Goal: Information Seeking & Learning: Check status

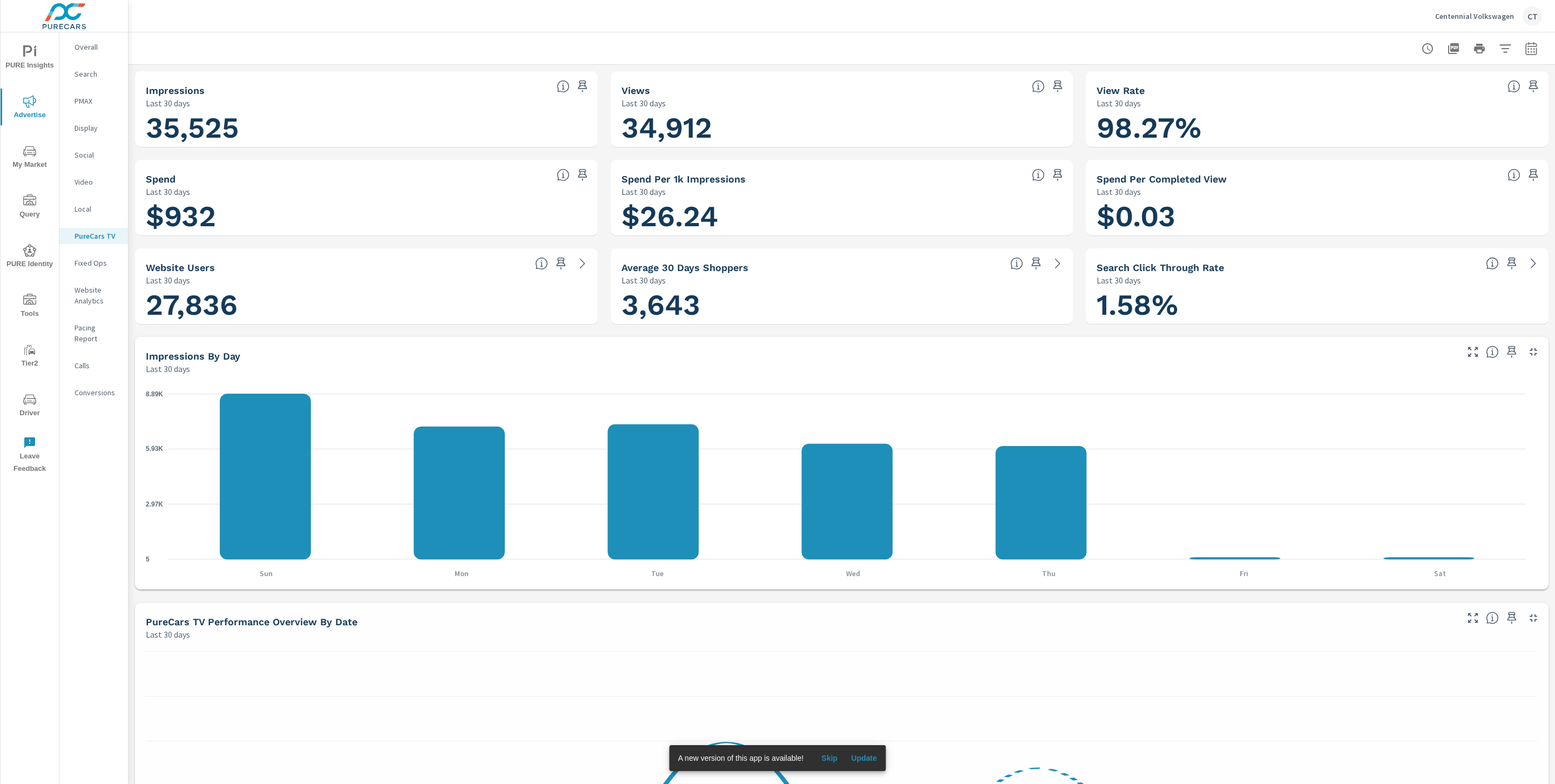
scroll to position [1, 0]
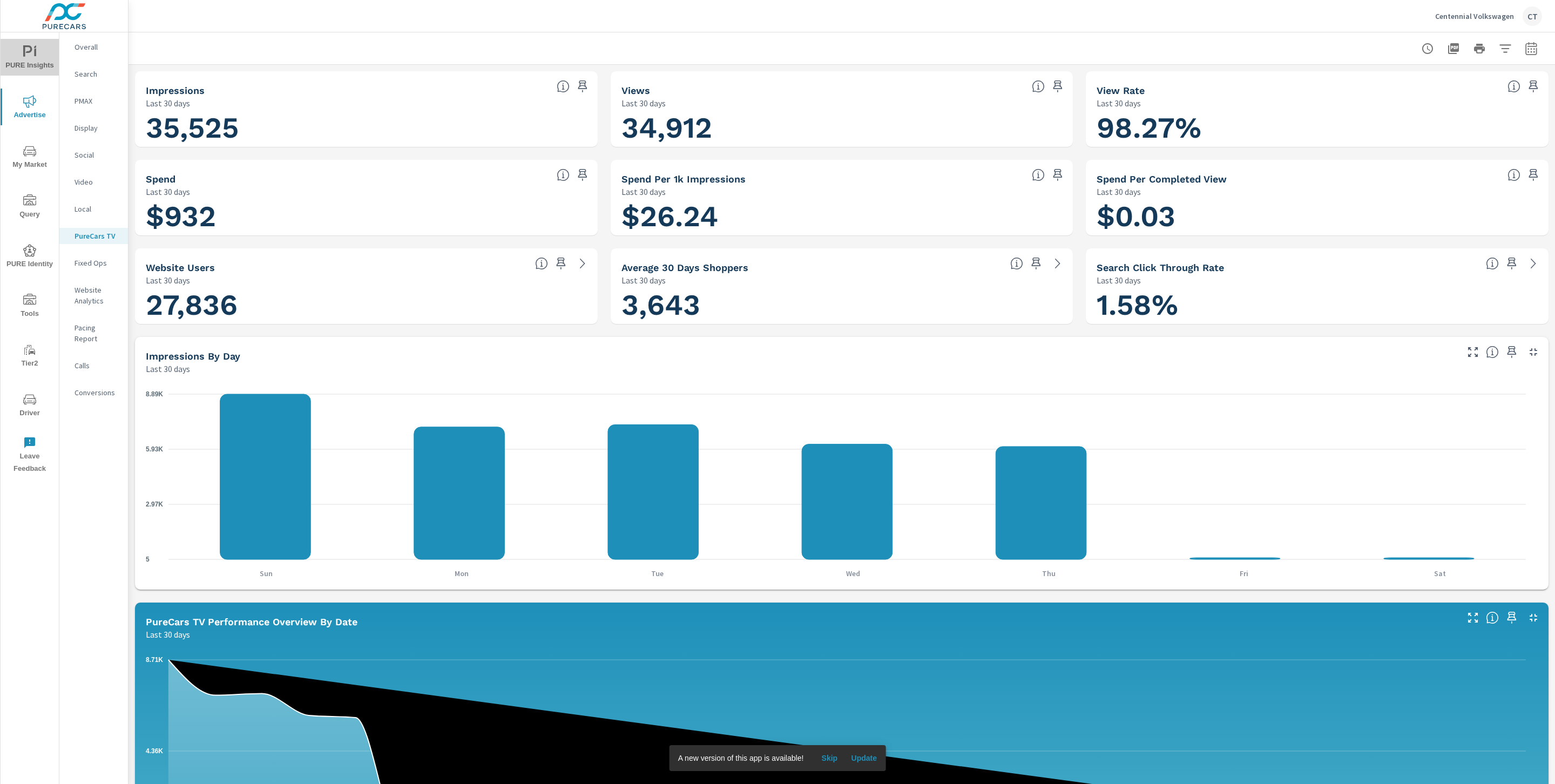
click at [37, 70] on span "PURE Insights" at bounding box center [30, 58] width 52 height 27
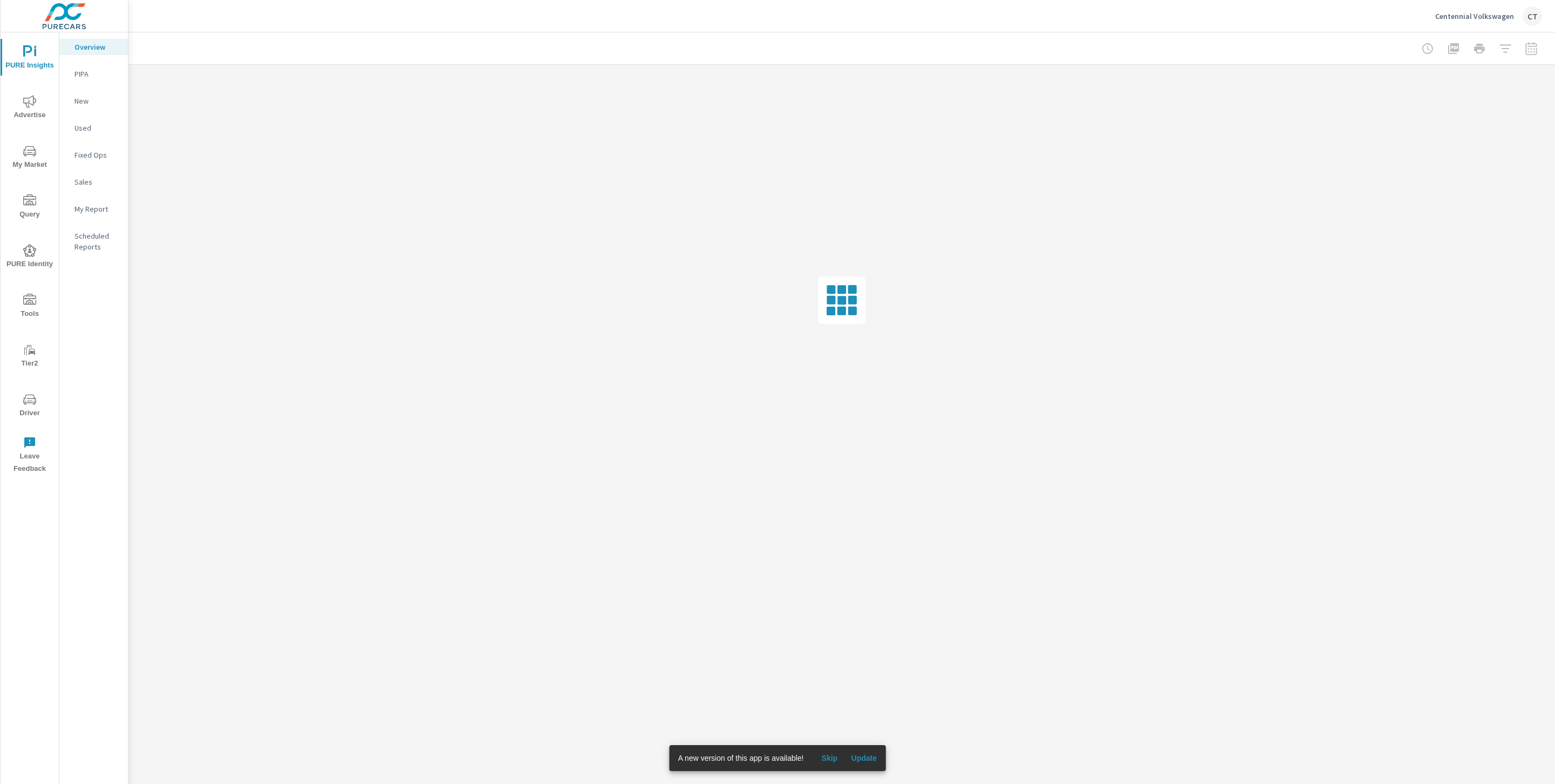
click at [99, 213] on p "My Report" at bounding box center [96, 209] width 45 height 11
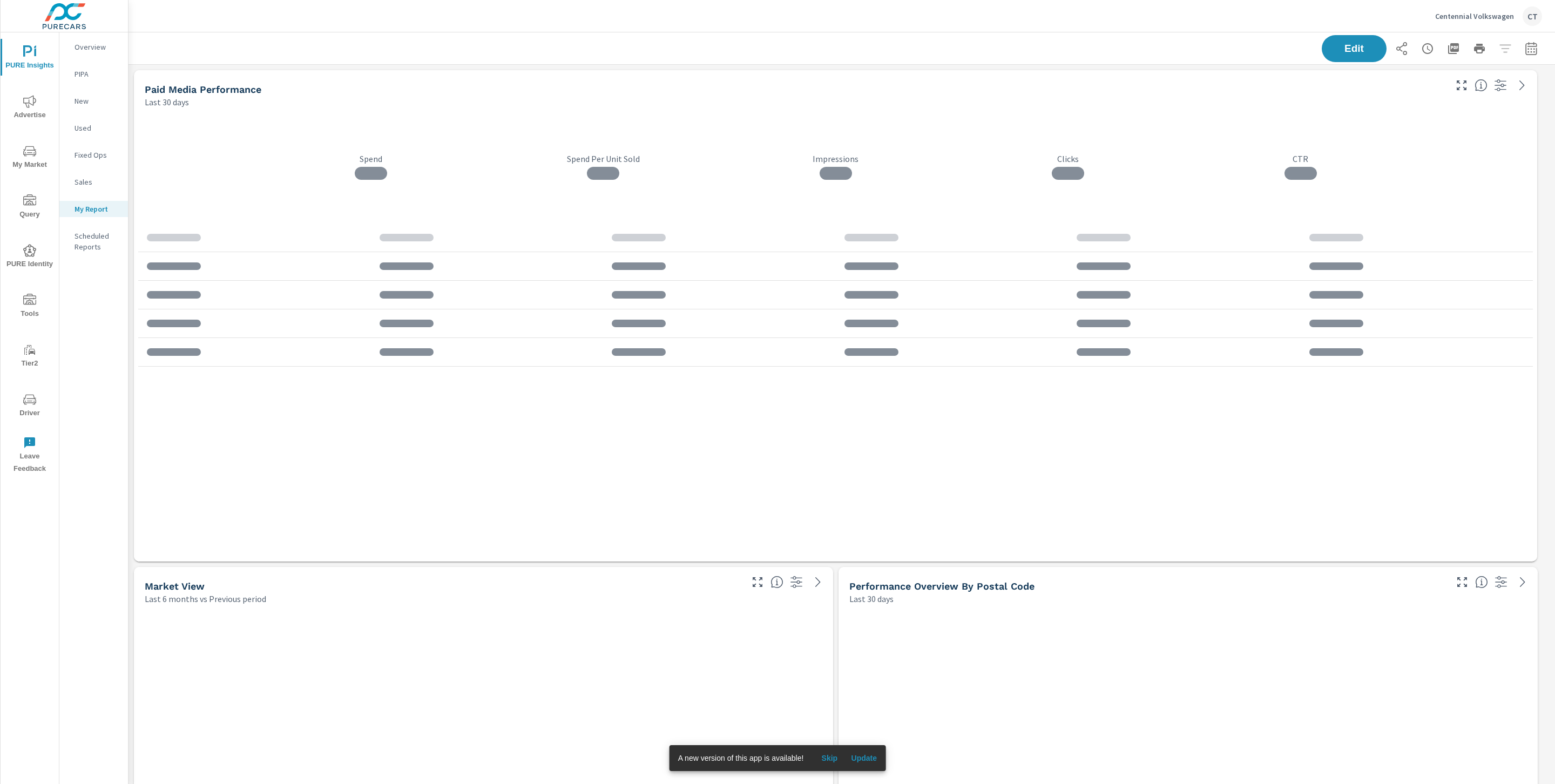
scroll to position [3630, 1439]
click at [838, 753] on span "Skip" at bounding box center [829, 758] width 26 height 9
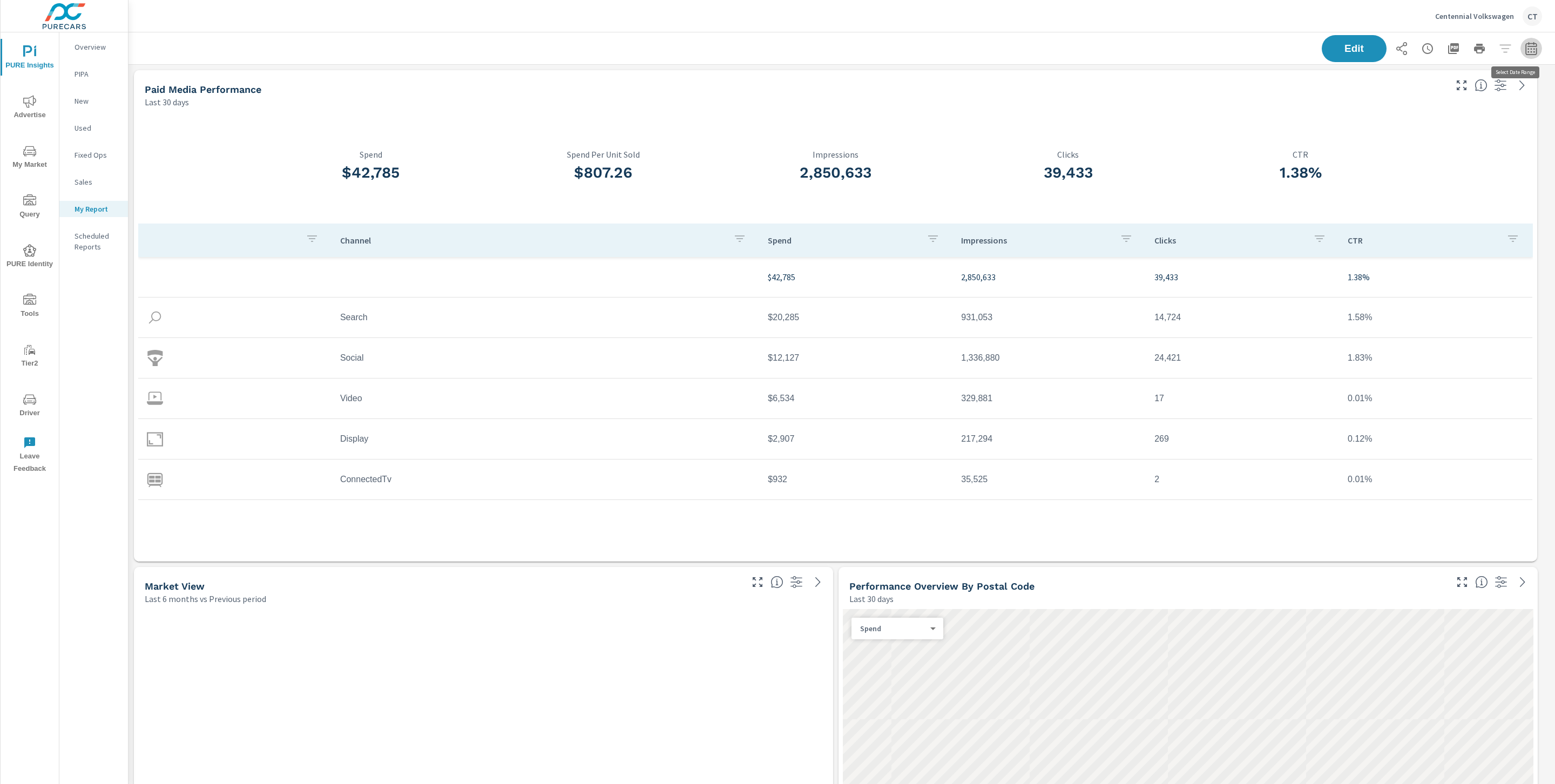
click at [1524, 45] on icon "button" at bounding box center [1531, 48] width 13 height 13
click at [1458, 84] on select "Custom Yesterday Last week Last 7 days Last 14 days Last 30 days Last 45 days L…" at bounding box center [1432, 93] width 108 height 21
click at [1378, 83] on select "Custom Yesterday Last week Last 7 days Last 14 days Last 30 days Last 45 days L…" at bounding box center [1432, 93] width 108 height 21
select select "Month to date"
click at [1426, 115] on p "+ Add comparison" at bounding box center [1442, 121] width 138 height 13
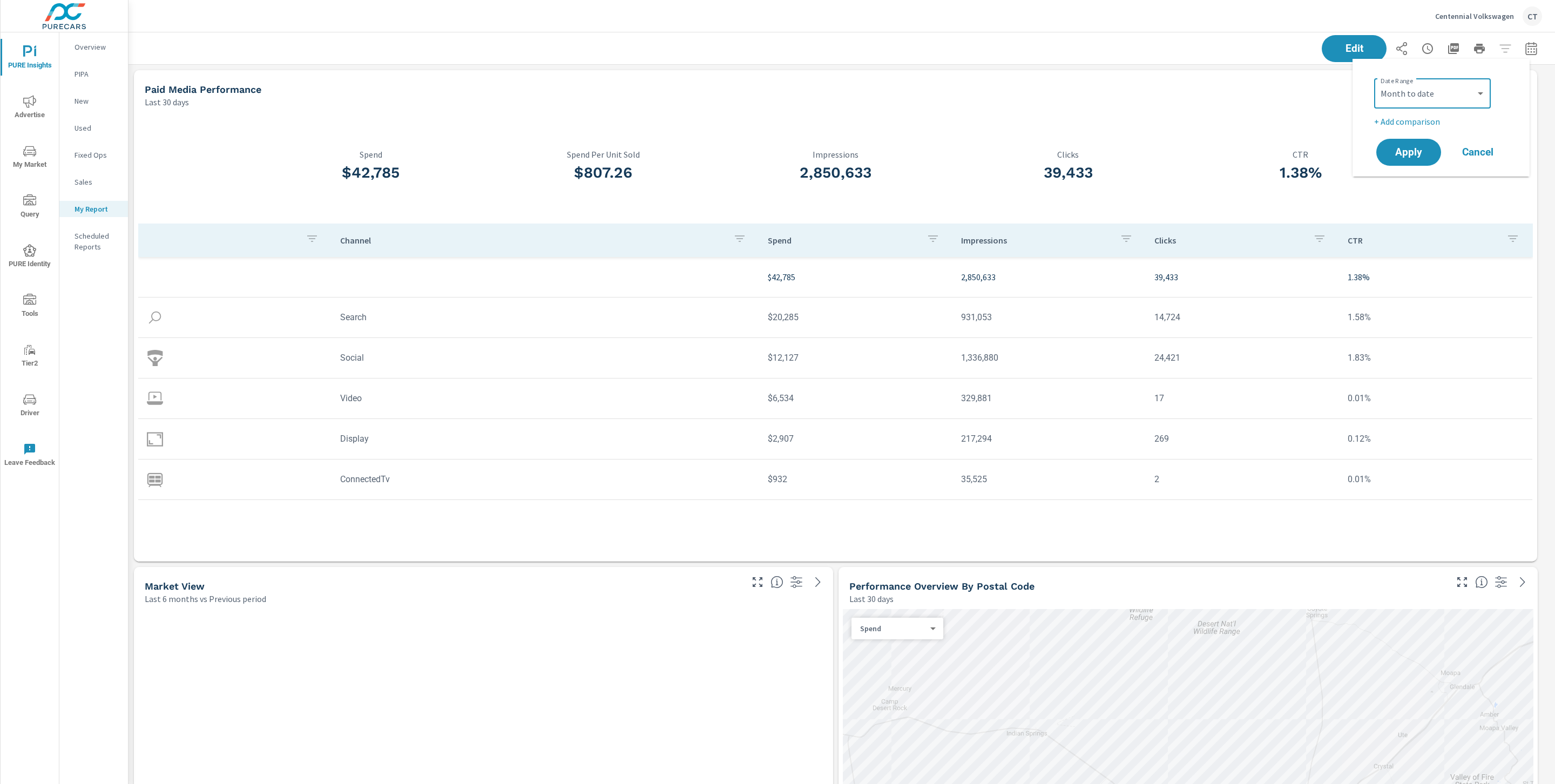
select select "Previous period"
click at [1411, 189] on button "Apply" at bounding box center [1408, 182] width 67 height 28
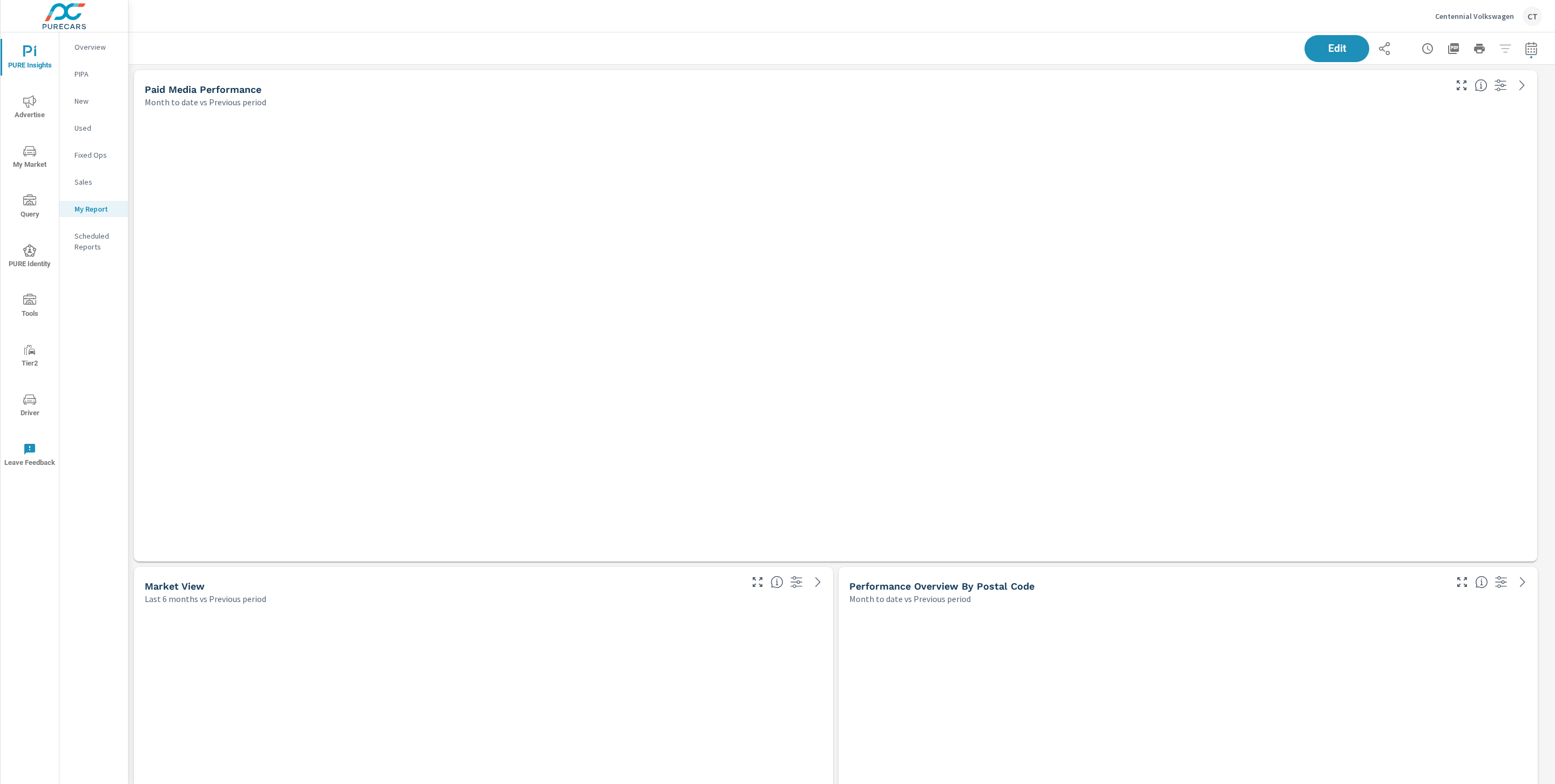
scroll to position [3630, 1439]
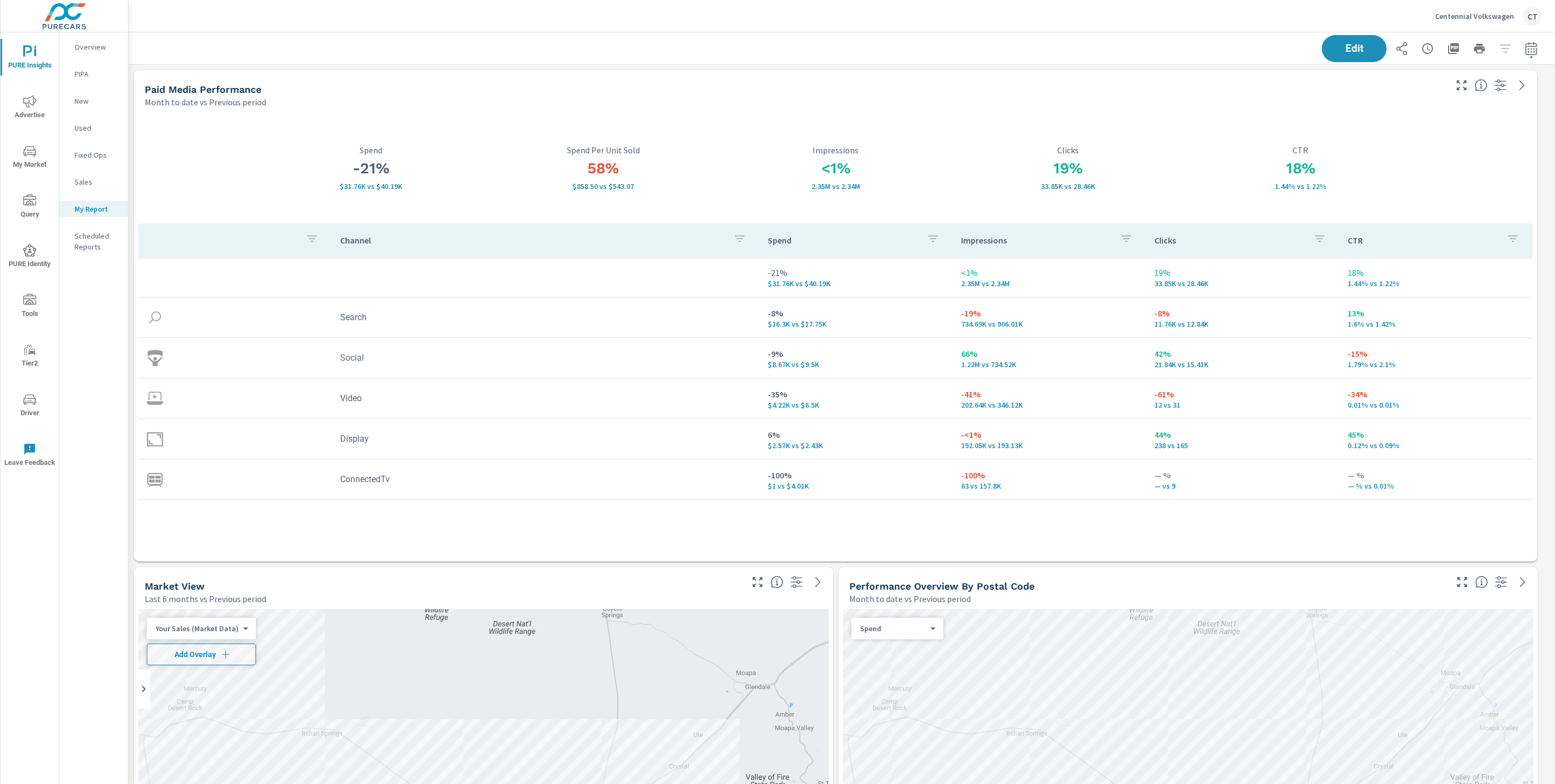
click at [1534, 50] on div "Edit" at bounding box center [842, 48] width 1426 height 32
click at [1527, 49] on icon "button" at bounding box center [1531, 50] width 7 height 4
select select "Month to date"
click at [1430, 136] on select "Custom Previous period Previous month Previous year" at bounding box center [1432, 140] width 108 height 21
click at [1378, 130] on select "Custom Previous period Previous month Previous year" at bounding box center [1432, 140] width 108 height 21
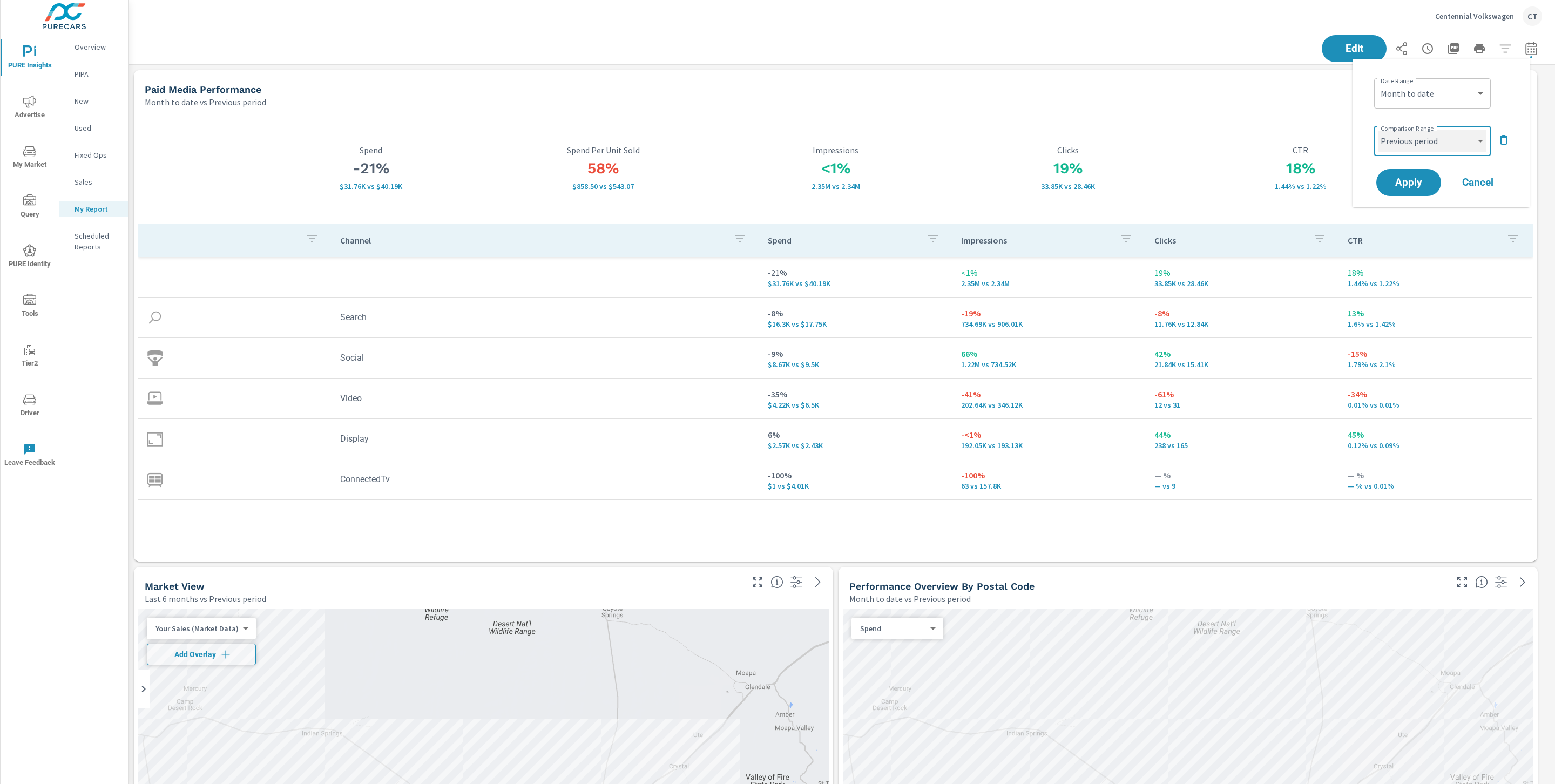
select select "Previous month"
click at [1423, 183] on span "Apply" at bounding box center [1408, 182] width 44 height 10
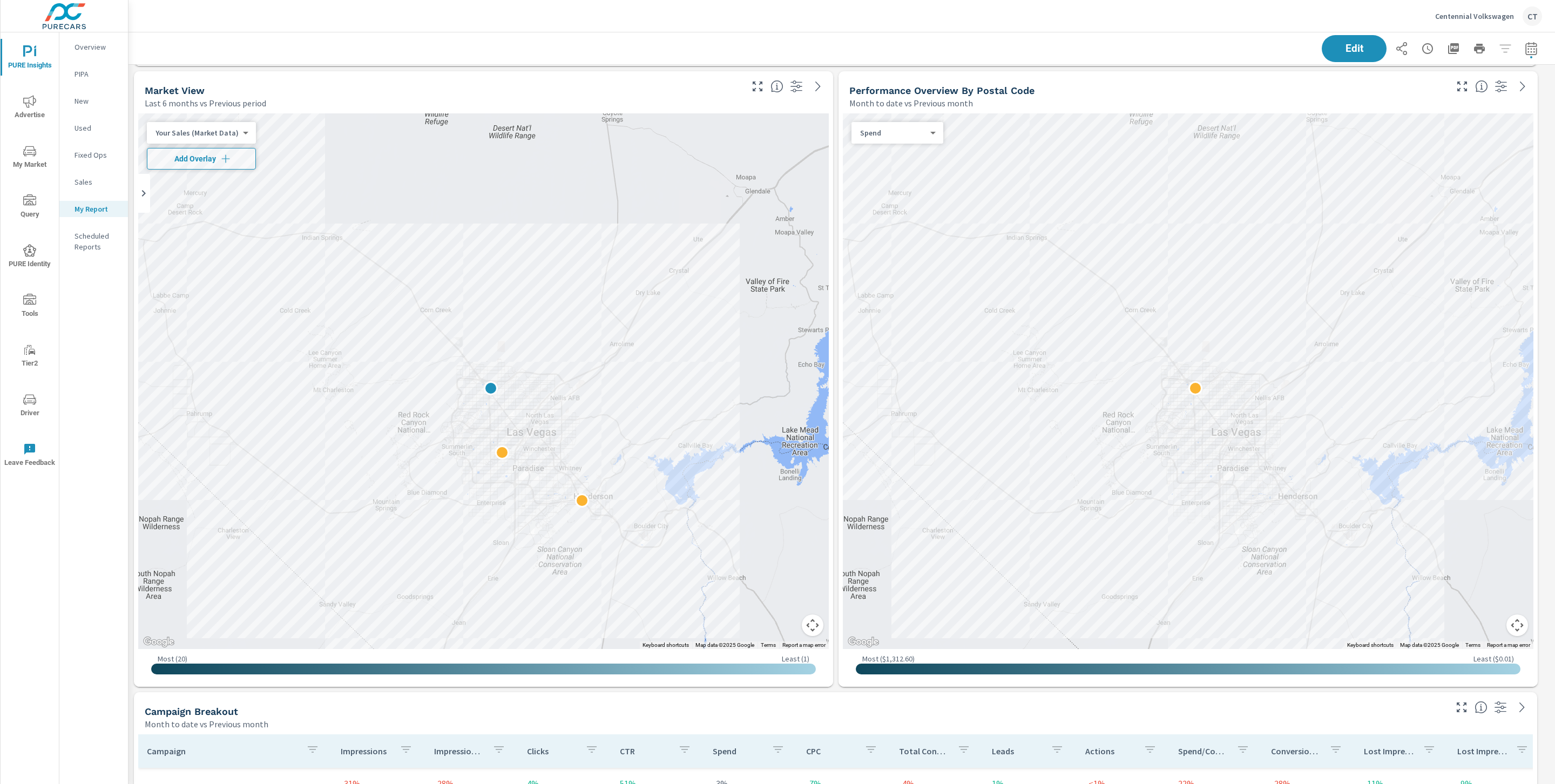
scroll to position [480, 0]
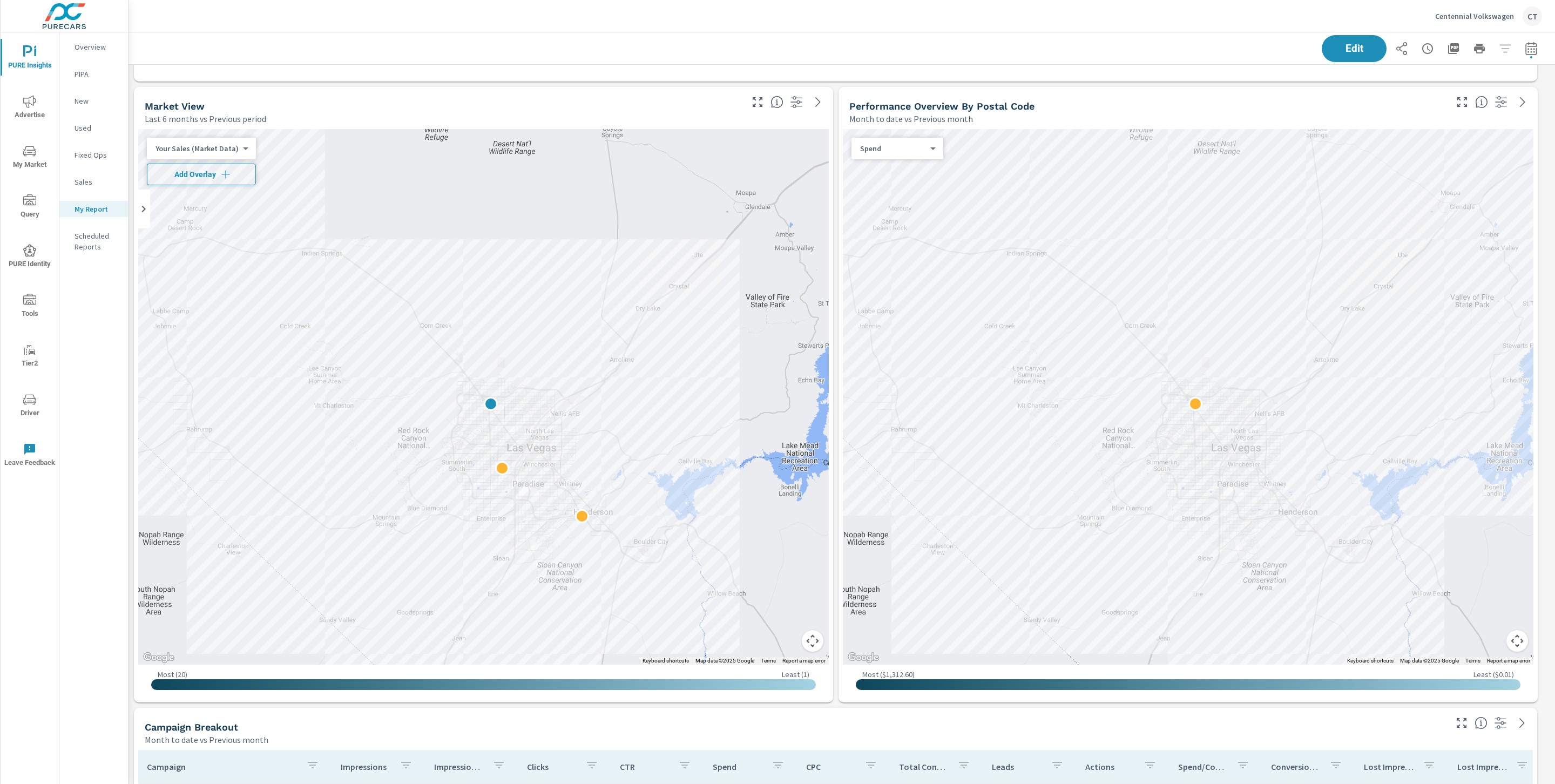
click at [225, 174] on icon "button" at bounding box center [226, 174] width 11 height 11
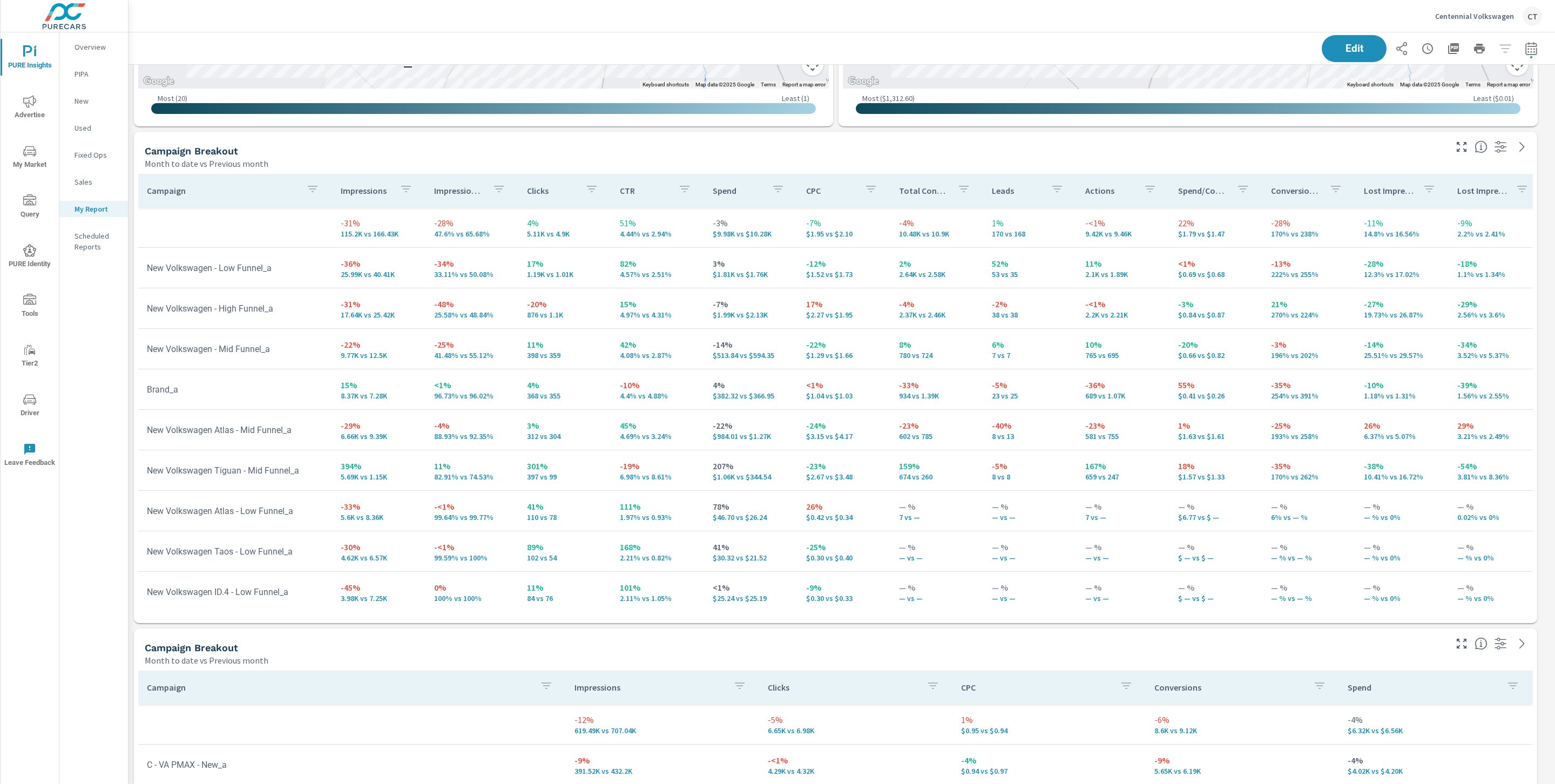
scroll to position [1032, 0]
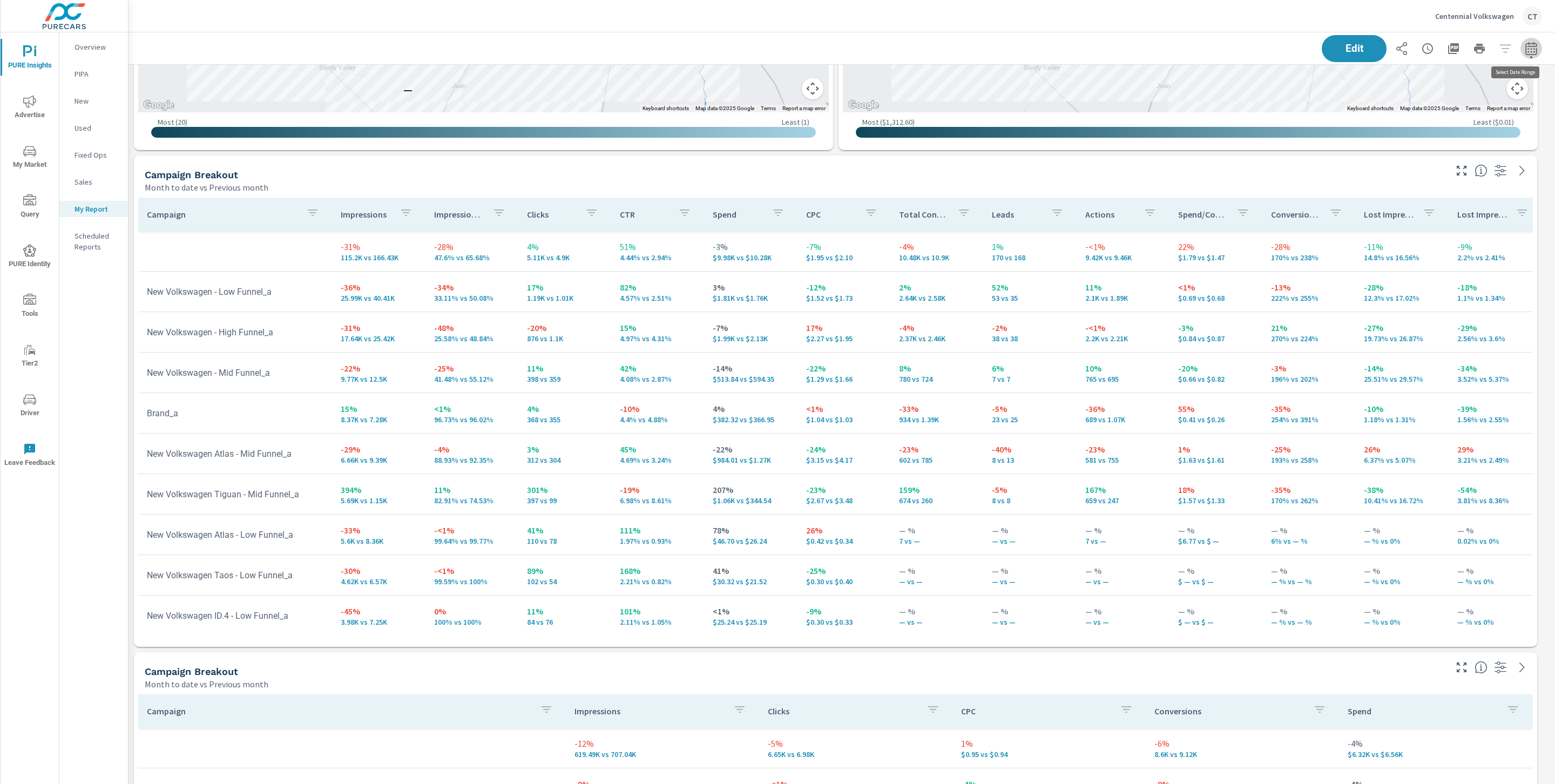
click at [1525, 47] on button "button" at bounding box center [1531, 48] width 21 height 21
select select "Month to date"
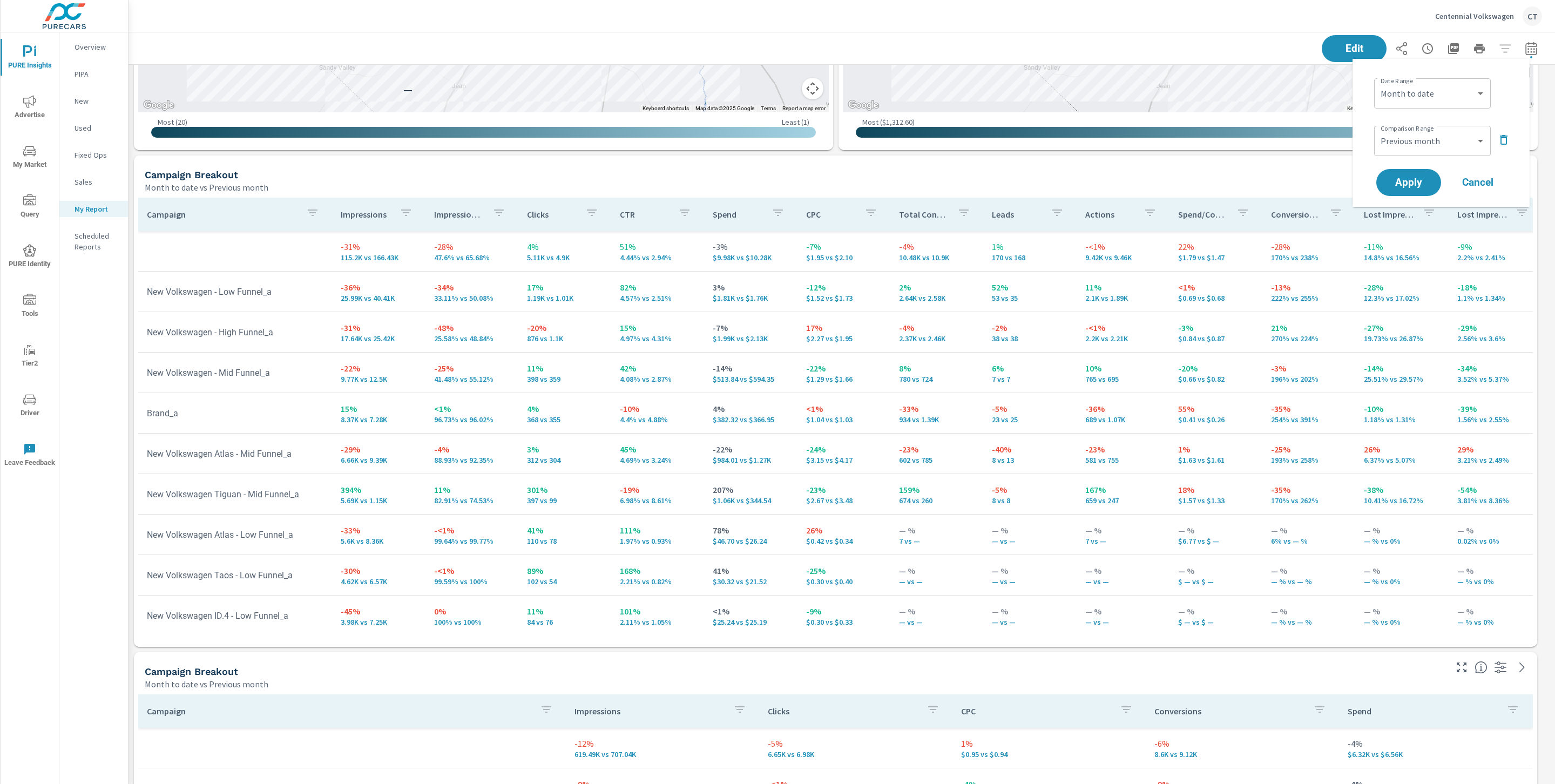
scroll to position [3630, 1439]
click at [1434, 142] on select "Custom Previous period Previous month Previous year" at bounding box center [1432, 140] width 108 height 21
click at [1378, 130] on select "Custom Previous period Previous month Previous year" at bounding box center [1432, 140] width 108 height 21
select select "Previous period"
click at [1422, 184] on span "Apply" at bounding box center [1408, 182] width 44 height 10
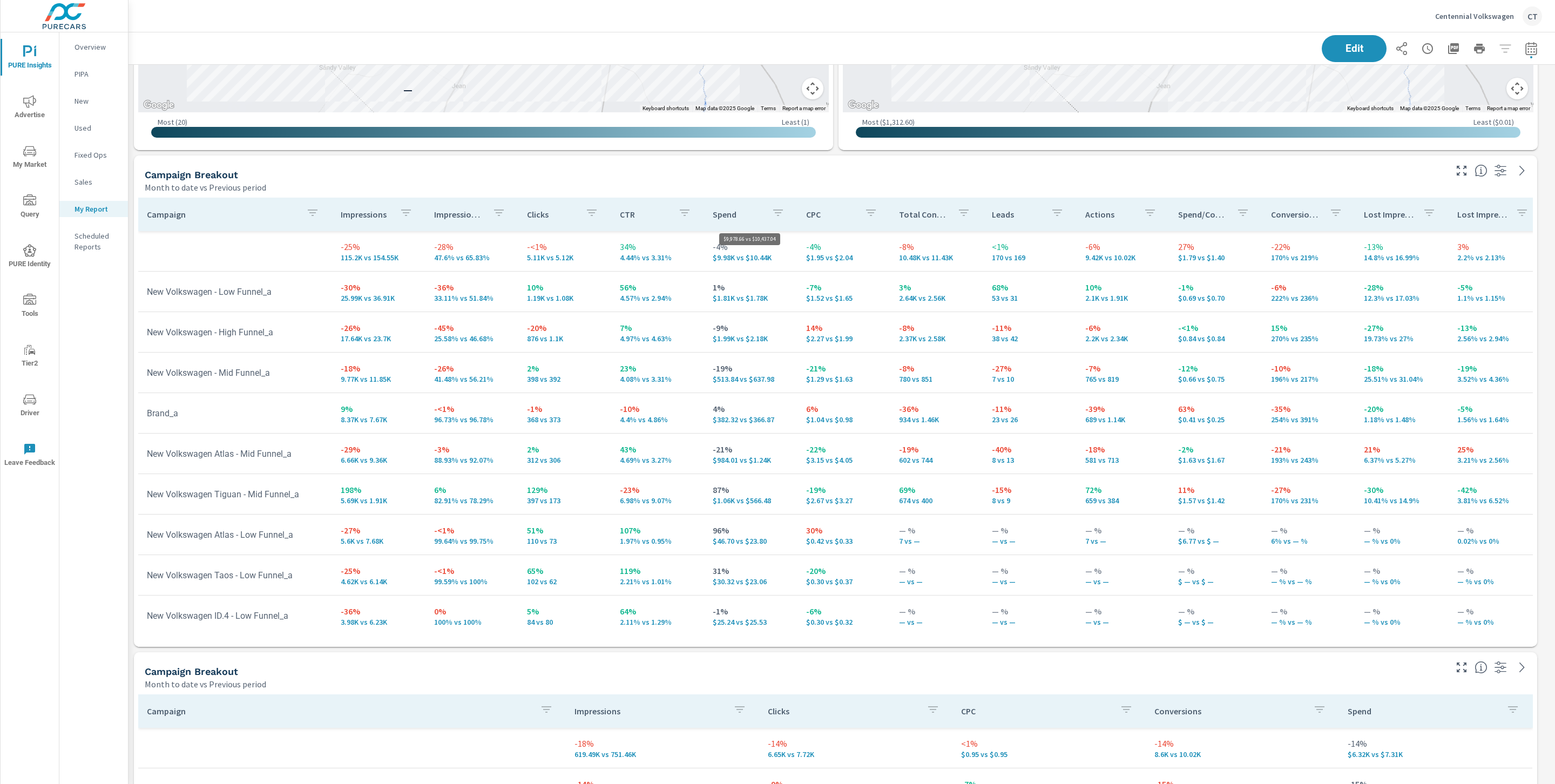
scroll to position [3630, 1439]
click at [776, 174] on div "Campaign Breakout" at bounding box center [794, 174] width 1299 height 13
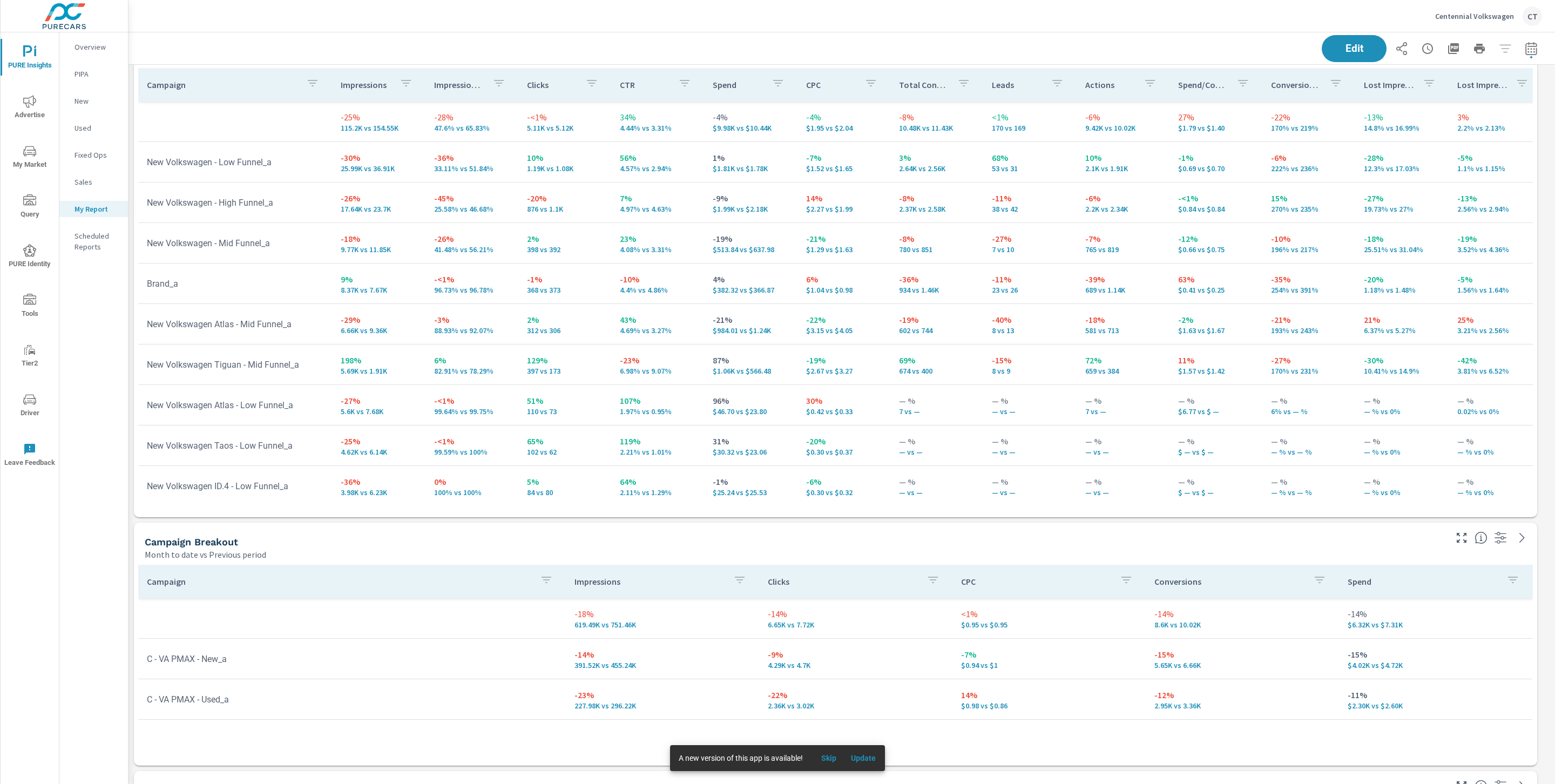
scroll to position [1158, 0]
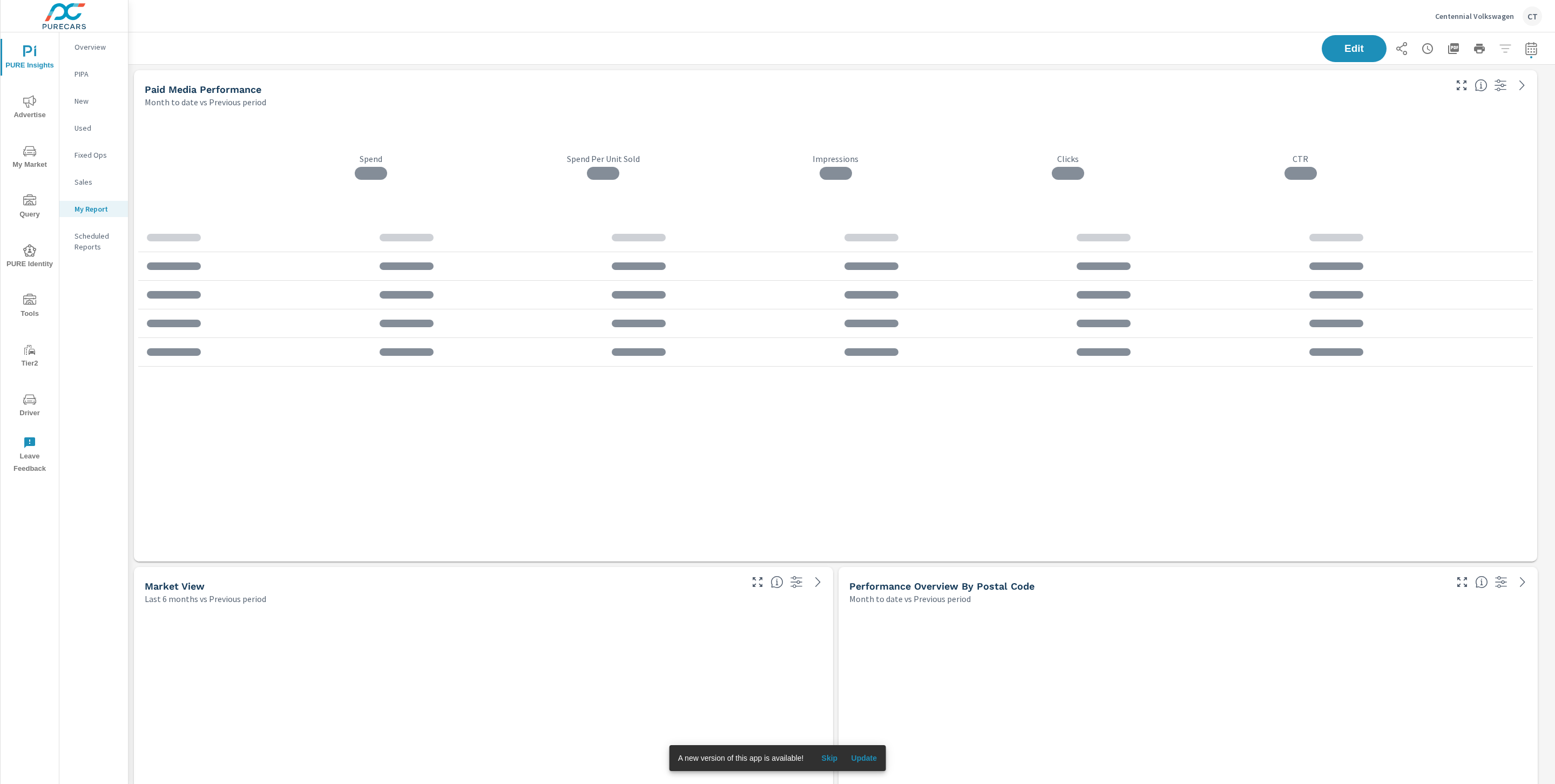
scroll to position [3630, 1439]
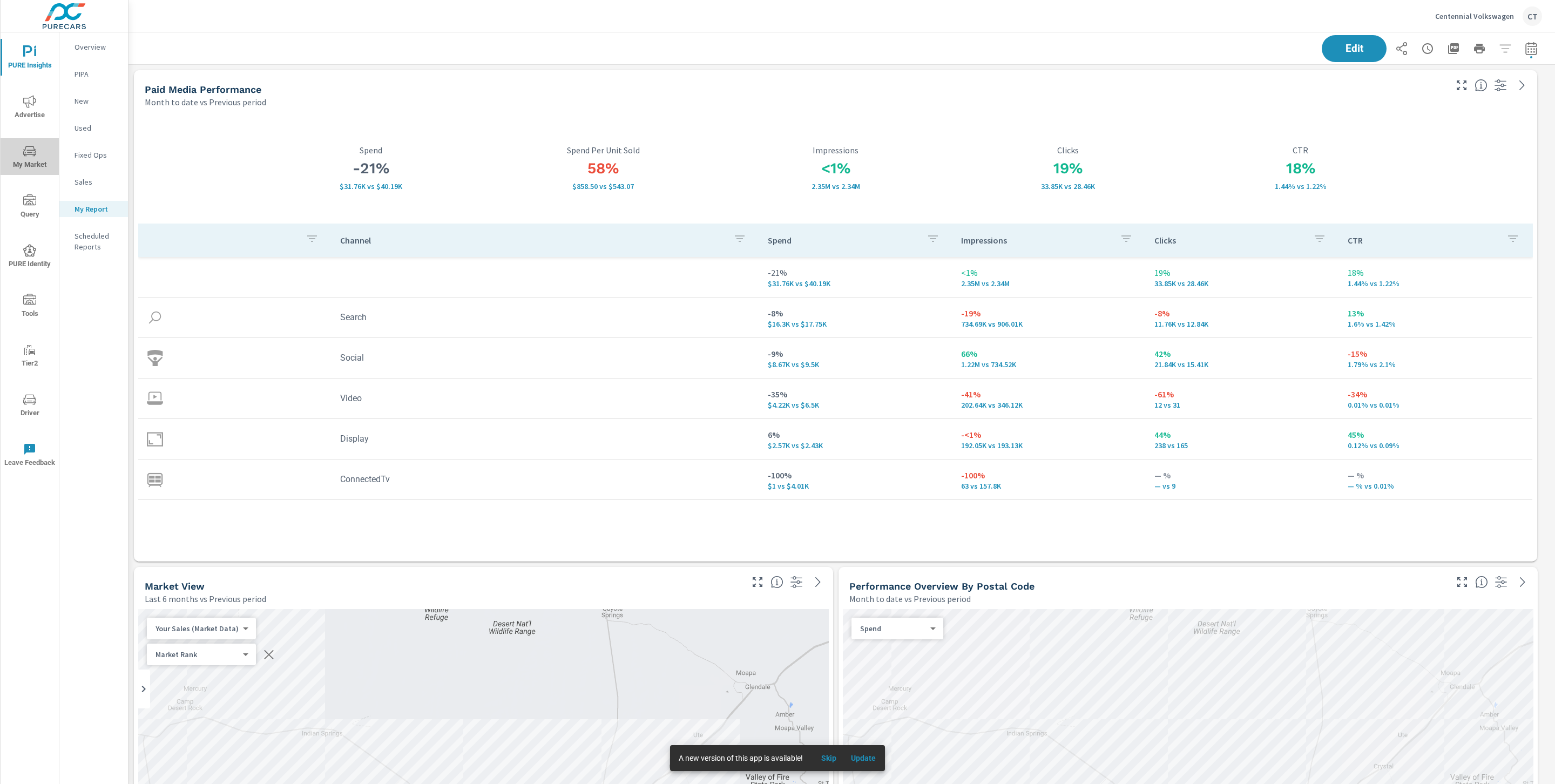
click at [42, 154] on span "My Market" at bounding box center [30, 158] width 52 height 27
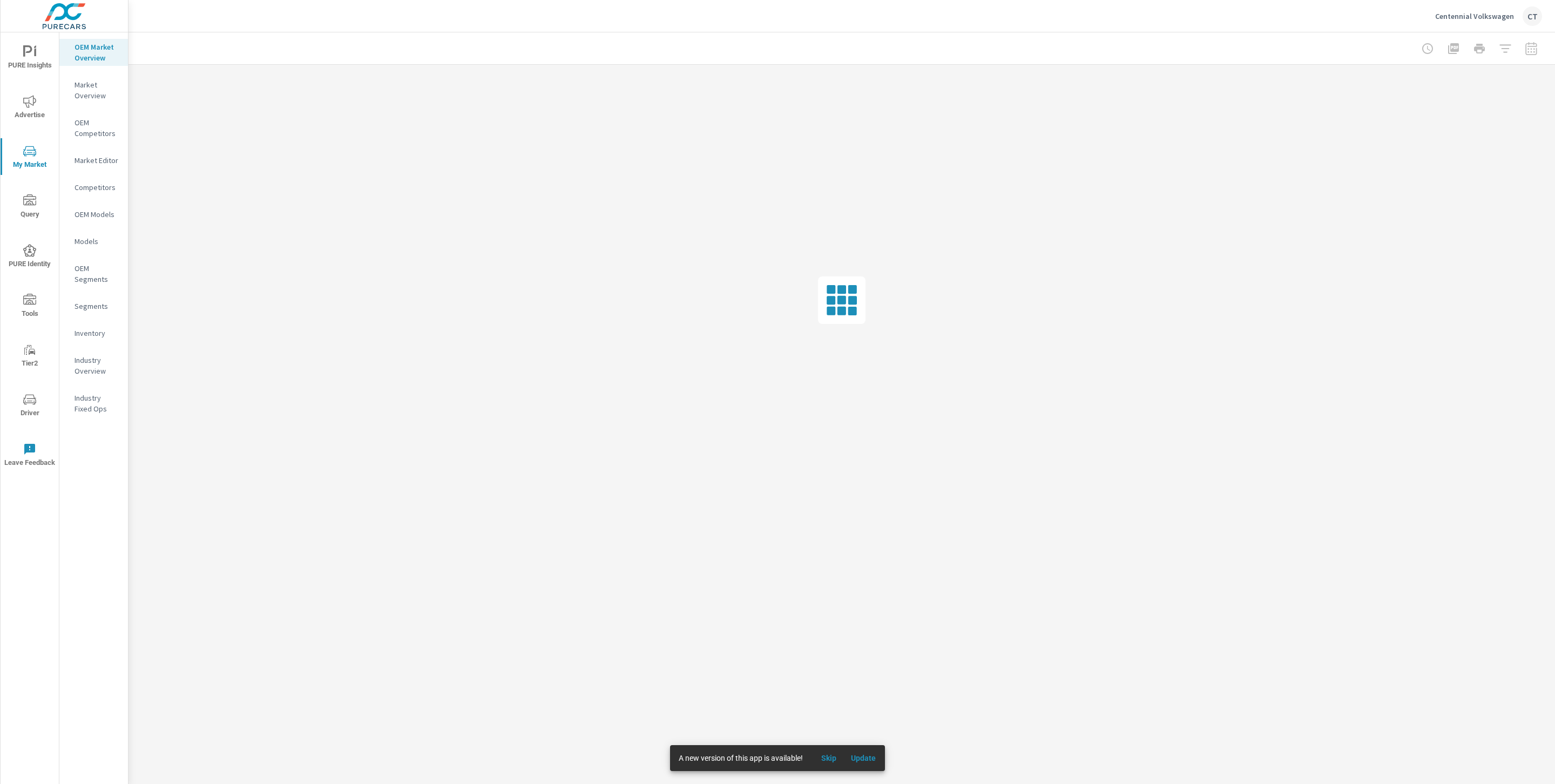
click at [98, 322] on nav "OEM Market Overview Market Overview OEM Competitors Market Editor Competitors O…" at bounding box center [93, 232] width 69 height 399
click at [98, 326] on div "Inventory" at bounding box center [93, 333] width 69 height 17
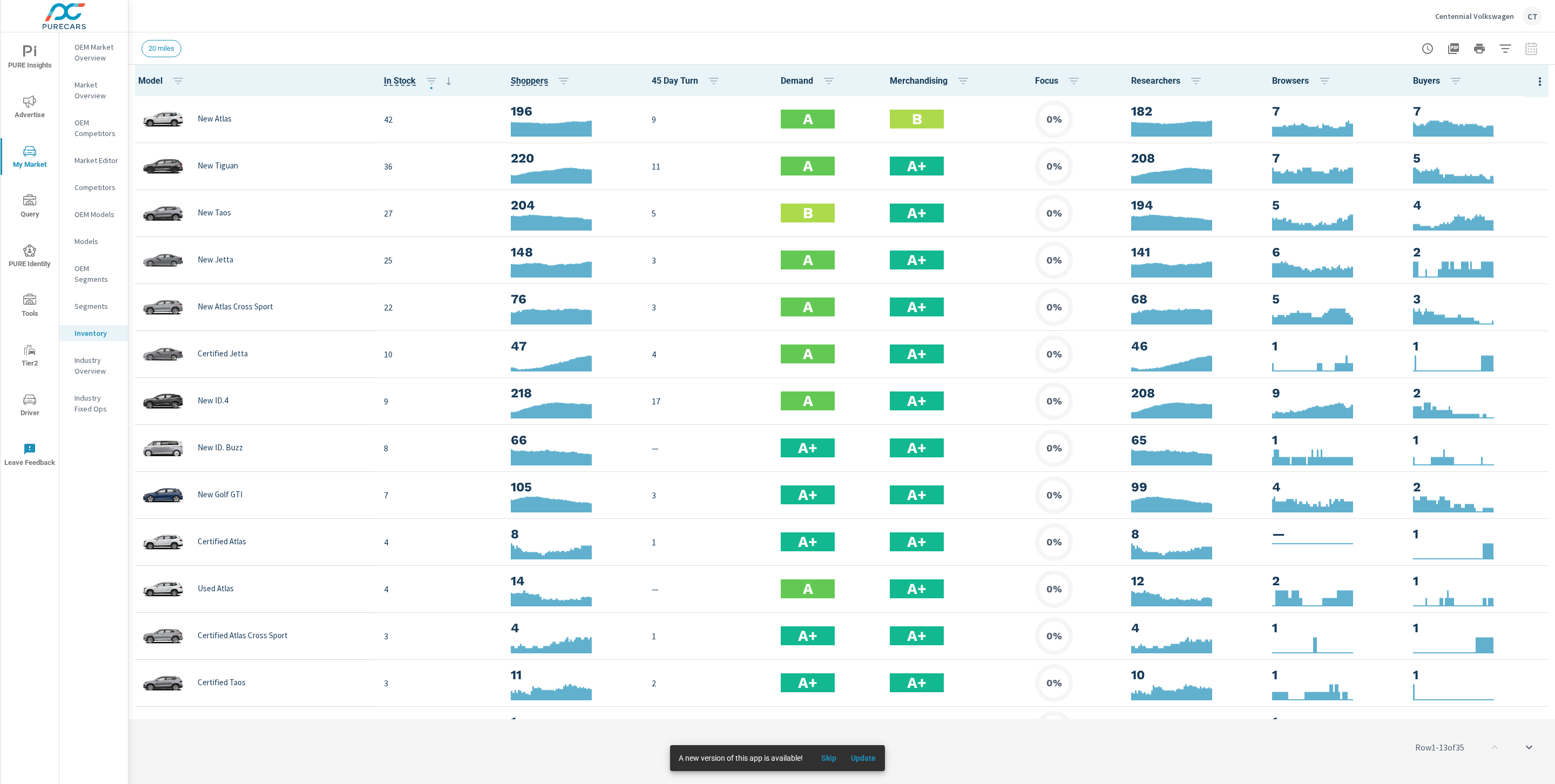
scroll to position [1, 0]
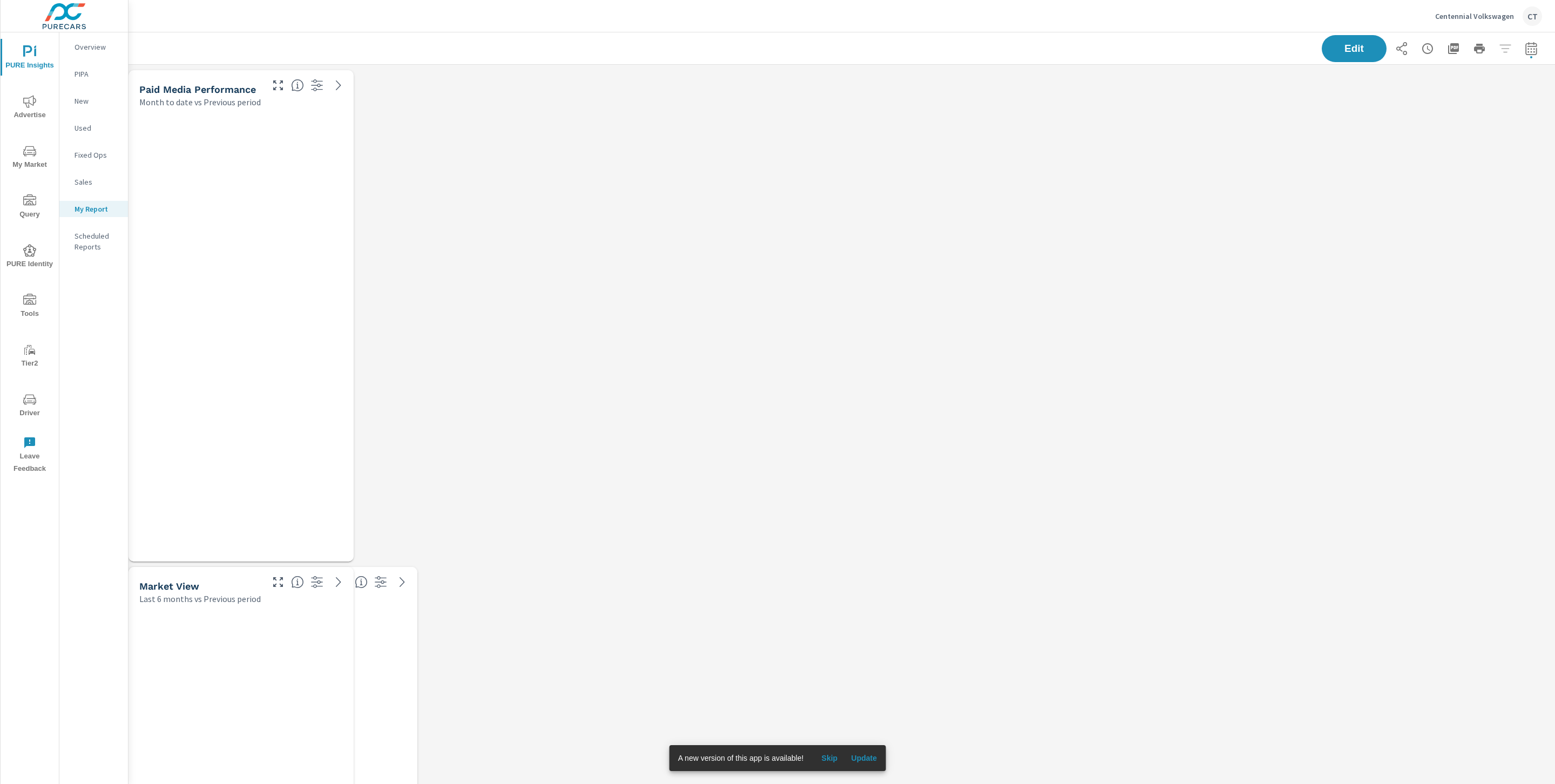
scroll to position [3630, 1439]
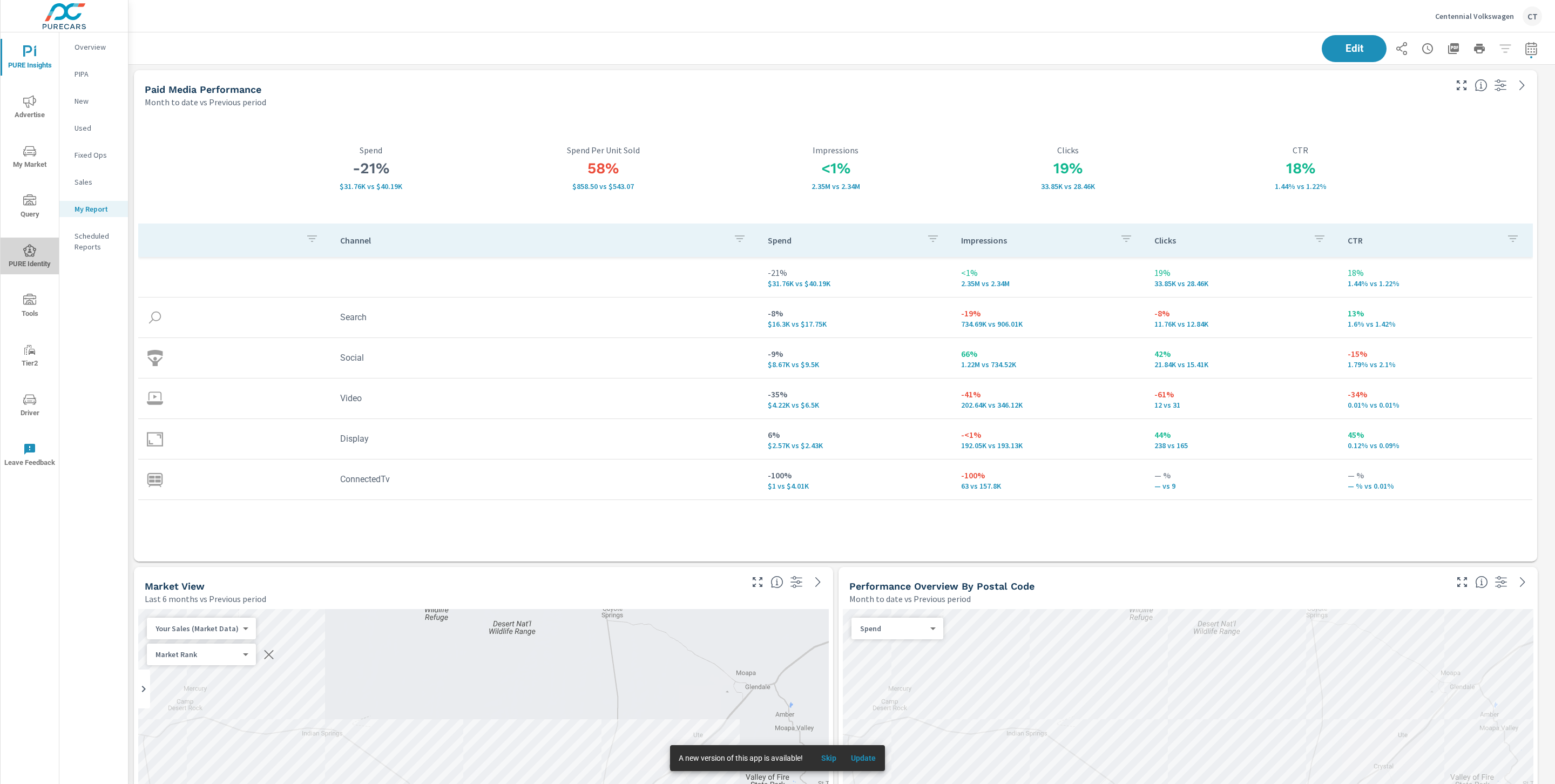
click at [32, 253] on icon "nav menu" at bounding box center [29, 250] width 13 height 13
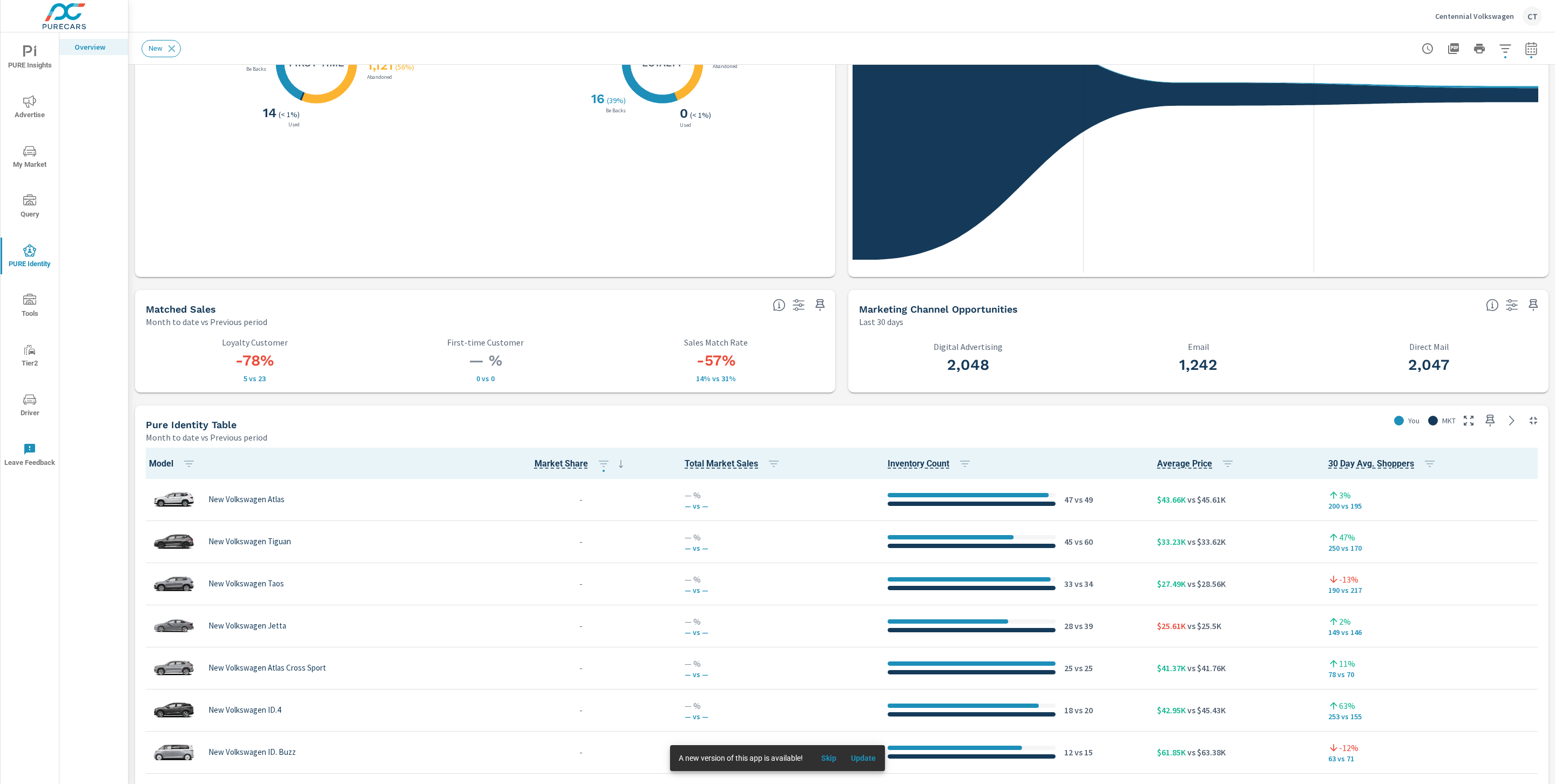
scroll to position [245, 0]
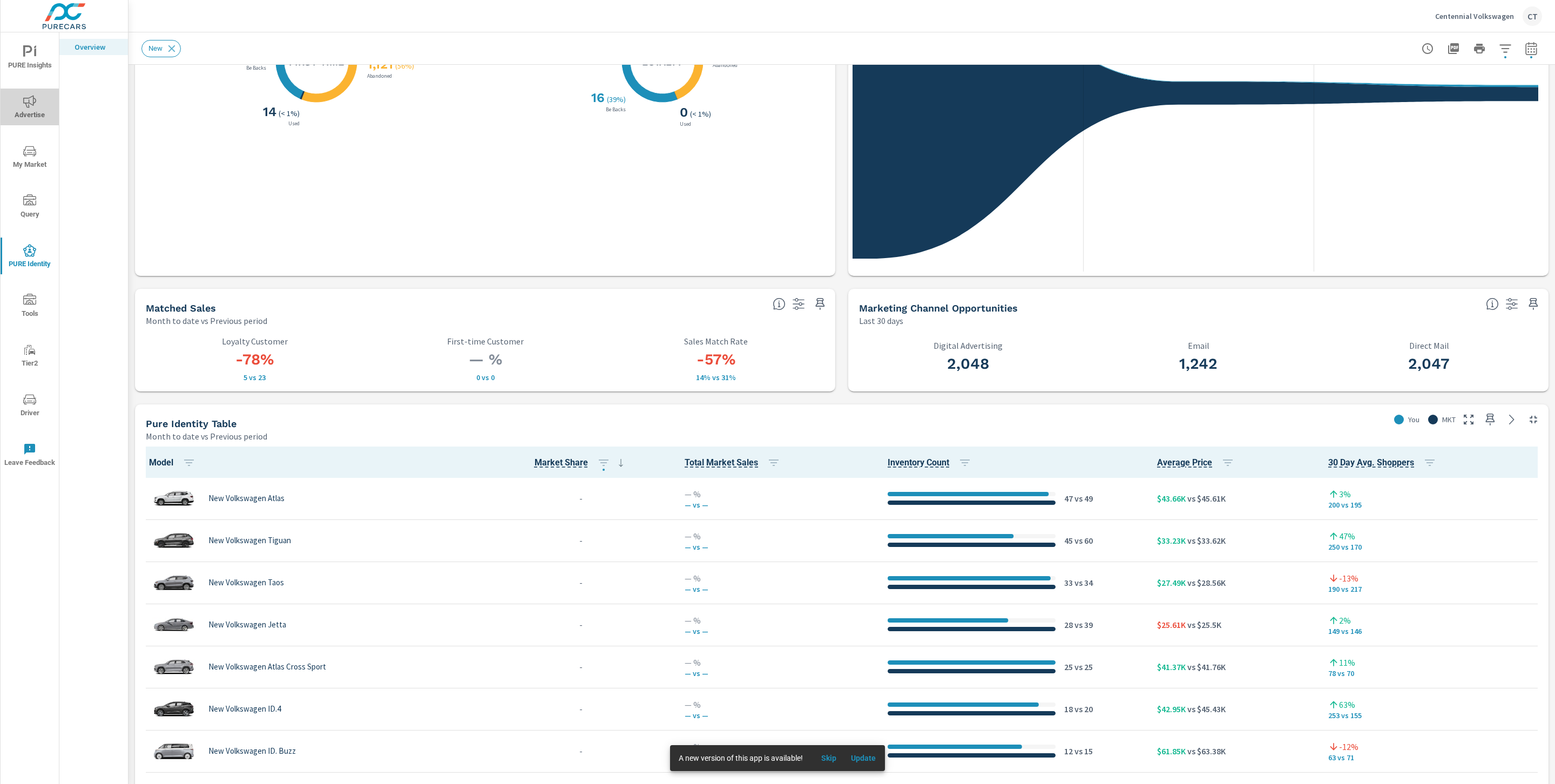
click at [27, 92] on button "Advertise" at bounding box center [30, 106] width 58 height 37
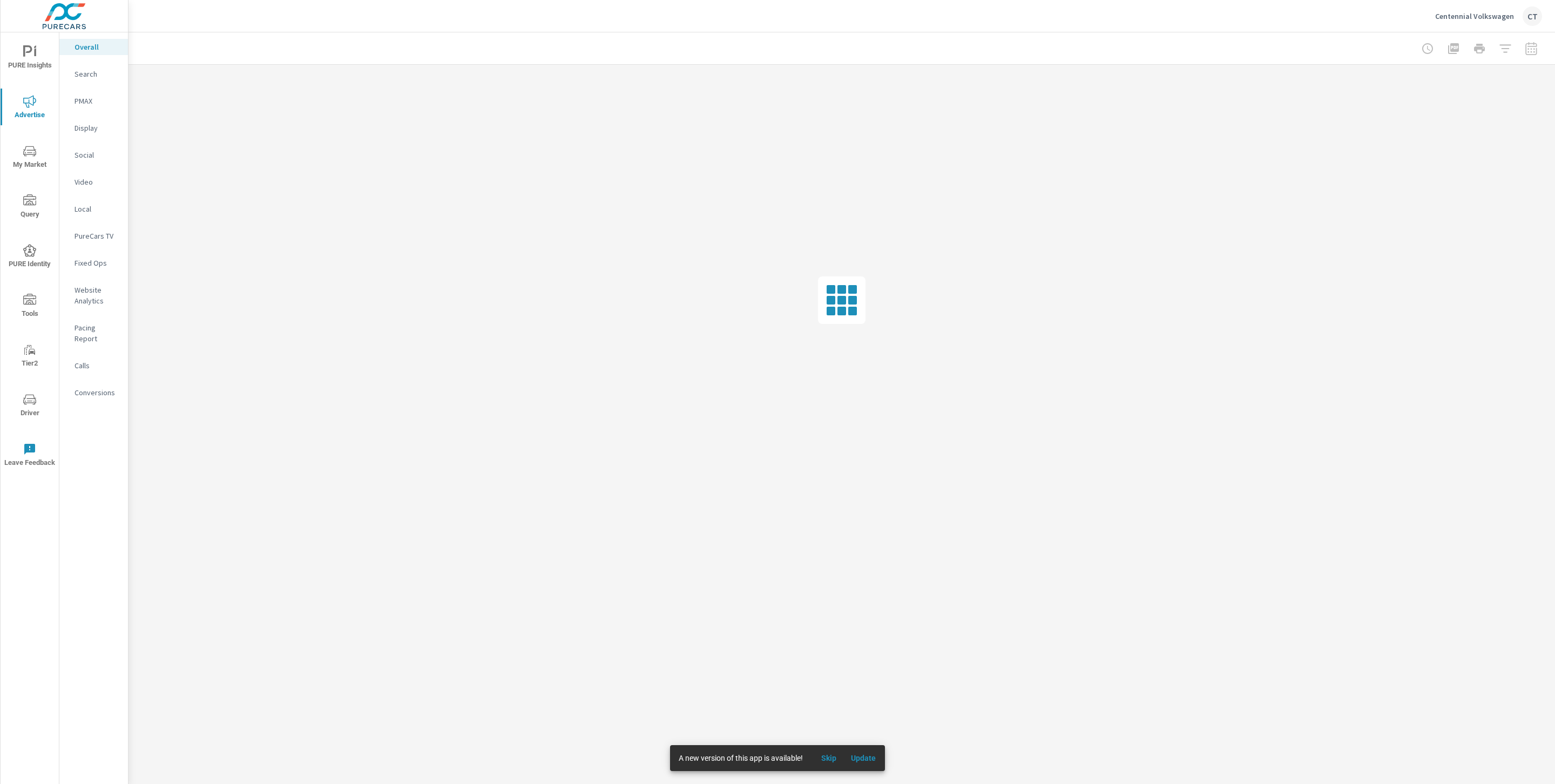
click at [95, 343] on nav "Overall Search PMAX Display Social Video Local PureCars TV Fixed Ops Website An…" at bounding box center [93, 224] width 69 height 383
click at [84, 364] on nav "Overall Search PMAX Display Social Video Local PureCars TV Fixed Ops Website An…" at bounding box center [93, 224] width 69 height 383
click at [85, 360] on p "Calls" at bounding box center [96, 365] width 45 height 11
